Goal: Information Seeking & Learning: Learn about a topic

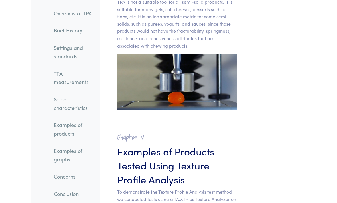
scroll to position [7149, 0]
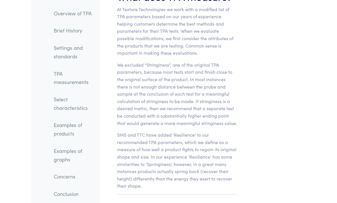
scroll to position [4749, 0]
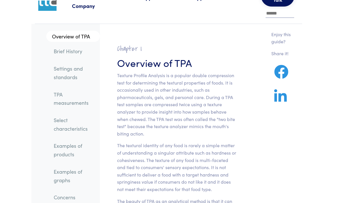
scroll to position [24, 0]
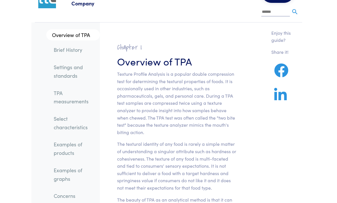
click at [85, 104] on link "TPA measurements" at bounding box center [74, 97] width 51 height 21
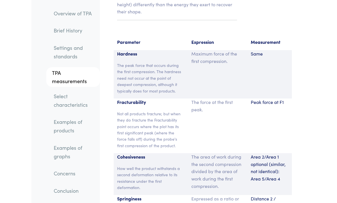
scroll to position [4927, 0]
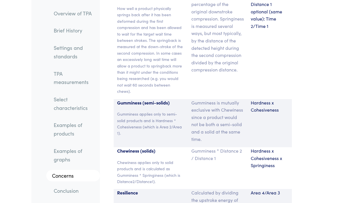
scroll to position [5128, 0]
click at [75, 126] on link "Examples of products" at bounding box center [74, 129] width 51 height 21
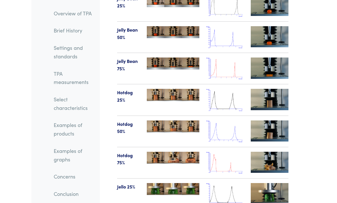
scroll to position [8039, 0]
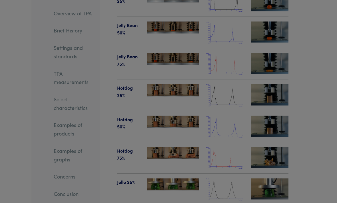
scroll to position [8039, 0]
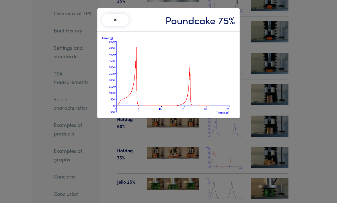
click at [224, 161] on div "× Poundcake 75%" at bounding box center [168, 101] width 337 height 203
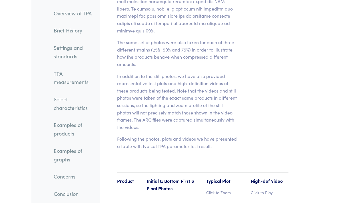
scroll to position [7533, 0]
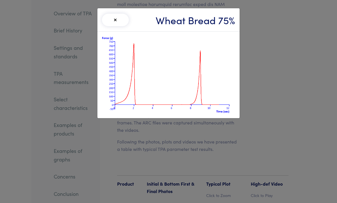
click at [316, 41] on div "× Wheat Bread 75%" at bounding box center [168, 101] width 337 height 203
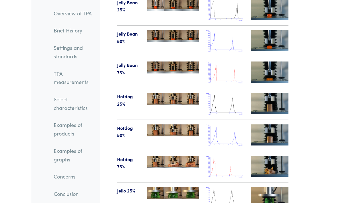
scroll to position [8031, 0]
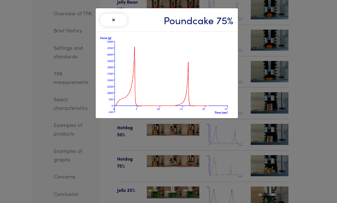
click at [315, 19] on div "× Poundcake 75%" at bounding box center [168, 101] width 337 height 203
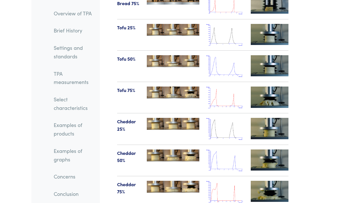
scroll to position [7808, 0]
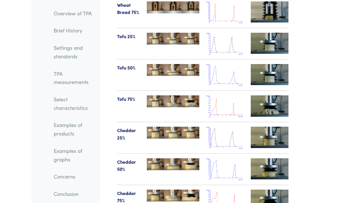
click at [70, 78] on link "TPA measurements" at bounding box center [74, 77] width 51 height 21
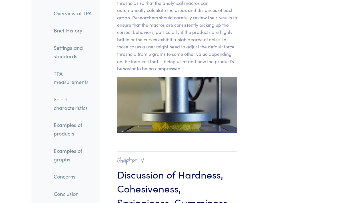
scroll to position [4609, 0]
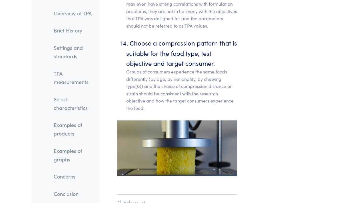
click at [63, 78] on link "TPA measurements" at bounding box center [74, 77] width 51 height 21
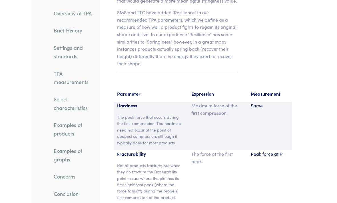
scroll to position [4873, 0]
click at [80, 82] on link "TPA measurements" at bounding box center [74, 77] width 51 height 21
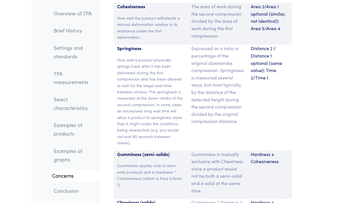
scroll to position [5076, 0]
click at [75, 108] on link "Select characteristics" at bounding box center [74, 103] width 51 height 21
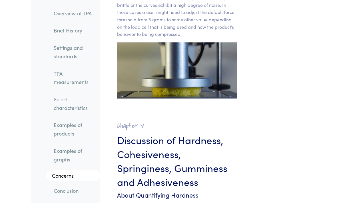
click at [71, 124] on link "Examples of products" at bounding box center [74, 129] width 51 height 21
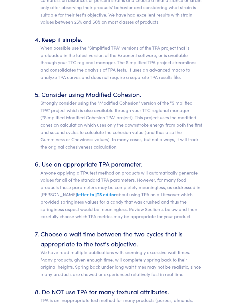
scroll to position [3054, 0]
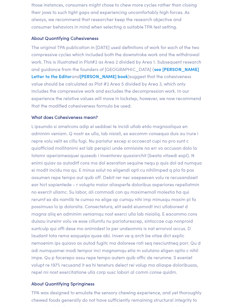
scroll to position [4769, 0]
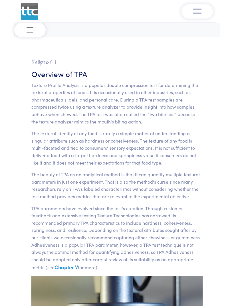
click at [197, 9] on img "Toggle navigation" at bounding box center [197, 10] width 9 height 7
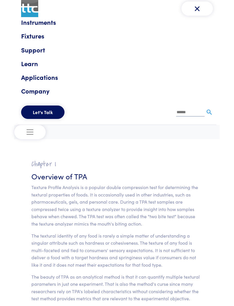
click at [28, 133] on span "Toggle navigation" at bounding box center [30, 132] width 9 height 9
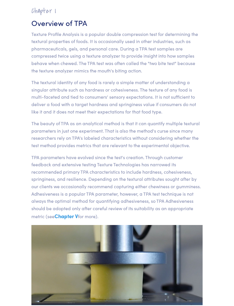
scroll to position [51, 0]
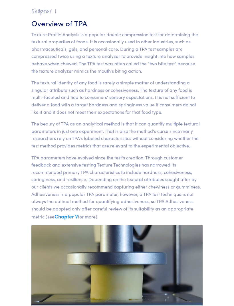
click at [49, 12] on h2 "Chapter I" at bounding box center [116, 11] width 171 height 9
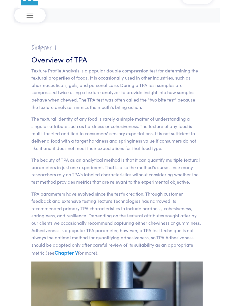
scroll to position [0, 0]
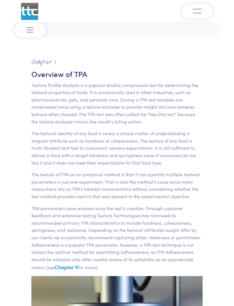
click at [27, 31] on span "Toggle navigation" at bounding box center [30, 30] width 9 height 9
click at [36, 25] on button "Toggle navigation" at bounding box center [29, 30] width 31 height 14
click at [34, 30] on button "Toggle navigation" at bounding box center [29, 30] width 31 height 14
click at [30, 31] on span "Toggle navigation" at bounding box center [30, 30] width 9 height 9
click at [33, 23] on button "Toggle navigation" at bounding box center [29, 30] width 31 height 14
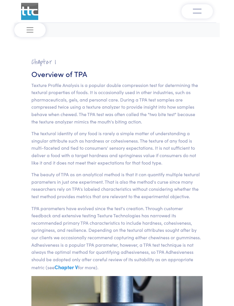
click at [196, 13] on img "Toggle navigation" at bounding box center [197, 10] width 9 height 7
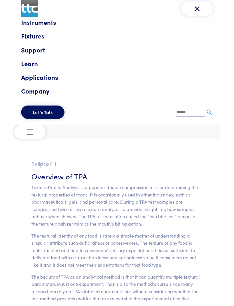
click at [53, 21] on link "Instruments" at bounding box center [117, 22] width 192 height 10
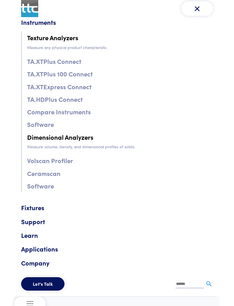
click at [201, 8] on img "Toggle navigation" at bounding box center [197, 8] width 9 height 9
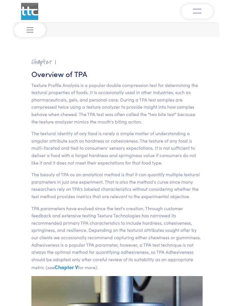
click at [199, 7] on img "Toggle navigation" at bounding box center [197, 10] width 9 height 7
click at [35, 28] on button "Toggle navigation" at bounding box center [29, 30] width 31 height 14
click at [33, 32] on span "Toggle navigation" at bounding box center [30, 30] width 9 height 9
click at [32, 30] on span "Toggle navigation" at bounding box center [30, 30] width 9 height 9
click at [35, 29] on button "Toggle navigation" at bounding box center [29, 30] width 31 height 14
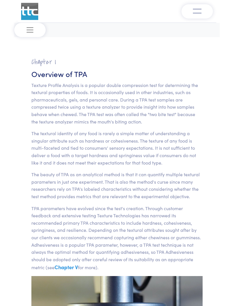
click at [31, 27] on span "Toggle navigation" at bounding box center [30, 30] width 9 height 9
click at [33, 30] on span "Toggle navigation" at bounding box center [30, 30] width 9 height 9
click at [38, 20] on img at bounding box center [29, 11] width 17 height 17
click at [37, 30] on button "Toggle navigation" at bounding box center [29, 30] width 31 height 14
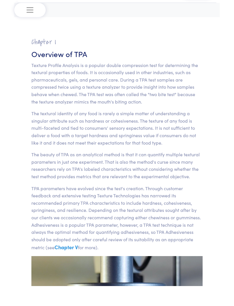
scroll to position [3, 0]
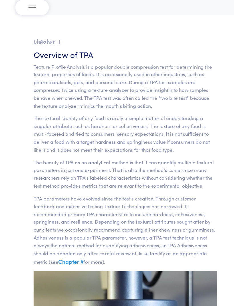
click at [36, 20] on button "Toggle navigation" at bounding box center [29, 27] width 31 height 14
click at [30, 23] on span "Toggle navigation" at bounding box center [30, 27] width 9 height 9
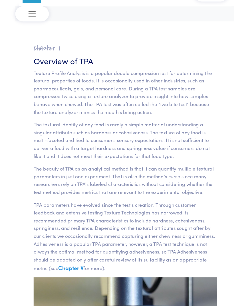
scroll to position [0, 0]
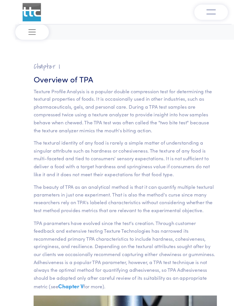
click at [32, 29] on span "Toggle navigation" at bounding box center [30, 30] width 9 height 9
click at [200, 11] on img "Toggle navigation" at bounding box center [197, 10] width 9 height 7
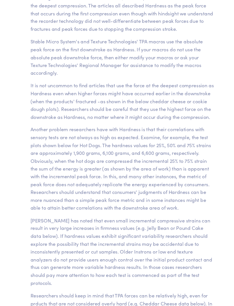
scroll to position [4624, 0]
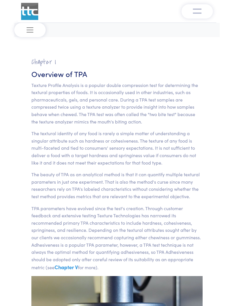
click at [195, 12] on img "Toggle navigation" at bounding box center [197, 10] width 9 height 7
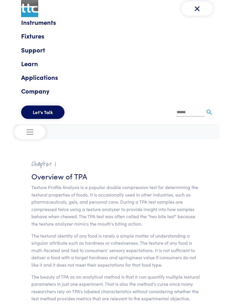
click at [30, 134] on span "Toggle navigation" at bounding box center [30, 132] width 9 height 9
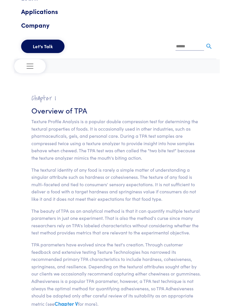
scroll to position [75, 0]
